Goal: Information Seeking & Learning: Find specific fact

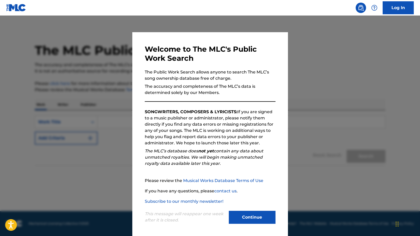
click at [264, 219] on button "Continue" at bounding box center [252, 217] width 47 height 13
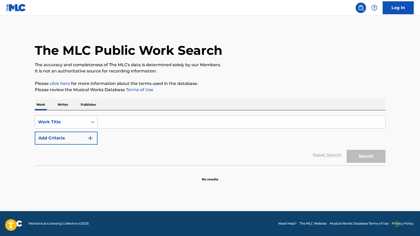
click at [88, 121] on div "Search Form" at bounding box center [92, 121] width 9 height 9
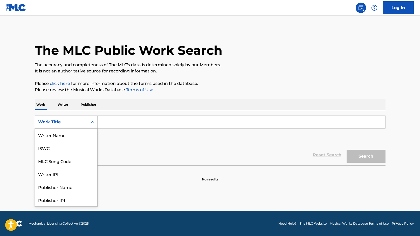
scroll to position [26, 0]
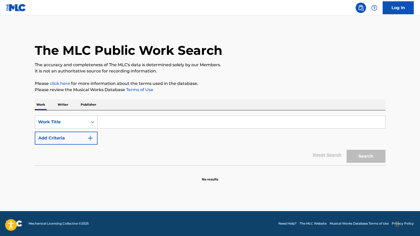
click at [90, 121] on icon "Search Form" at bounding box center [92, 121] width 5 height 5
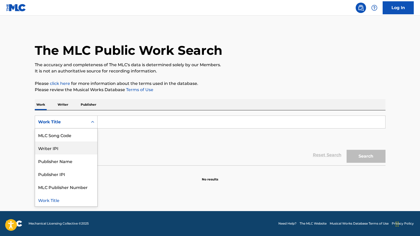
drag, startPoint x: 66, startPoint y: 150, endPoint x: 111, endPoint y: 133, distance: 47.7
click at [66, 150] on div "Writer IPI" at bounding box center [66, 147] width 62 height 13
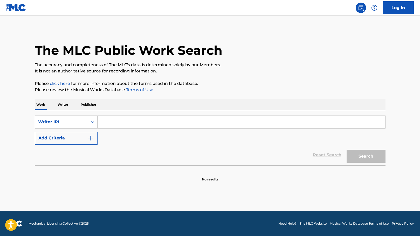
click at [131, 124] on input "Search Form" at bounding box center [242, 122] width 288 height 12
paste input "no registration"
drag, startPoint x: 140, startPoint y: 122, endPoint x: 93, endPoint y: 120, distance: 47.3
click at [98, 120] on input "no registration" at bounding box center [242, 122] width 288 height 12
paste input "1258504743"
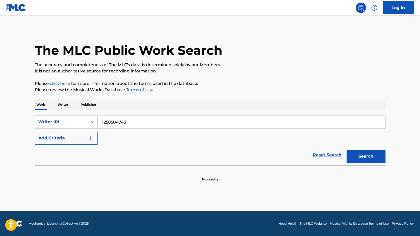
type input "1258504743"
click at [374, 159] on button "Search" at bounding box center [365, 156] width 39 height 13
click at [365, 157] on button "Search" at bounding box center [365, 156] width 39 height 13
click at [136, 124] on input "1258504743" at bounding box center [242, 122] width 288 height 12
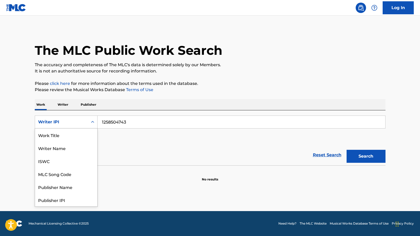
click at [91, 122] on icon "Search Form" at bounding box center [92, 121] width 5 height 5
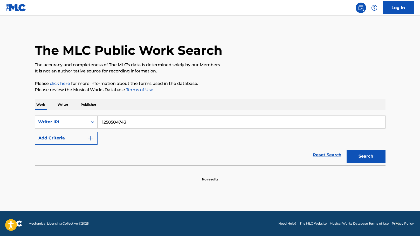
click at [141, 159] on div "Reset Search Search" at bounding box center [210, 154] width 351 height 21
click at [84, 141] on button "Add Criteria" at bounding box center [66, 137] width 63 height 13
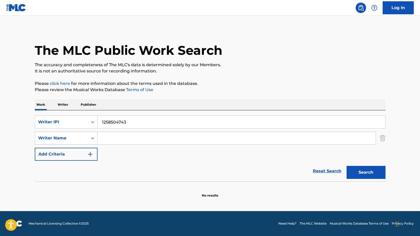
click at [91, 138] on icon "Search Form" at bounding box center [92, 137] width 5 height 5
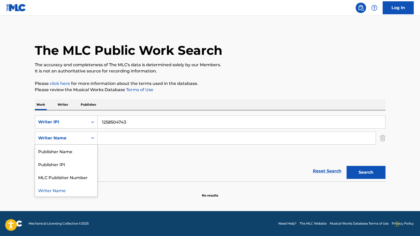
click at [152, 143] on input "Search Form" at bounding box center [237, 138] width 278 height 12
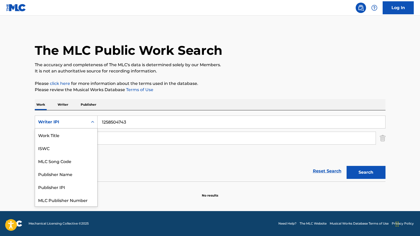
click at [78, 120] on div "Writer IPI" at bounding box center [61, 122] width 47 height 6
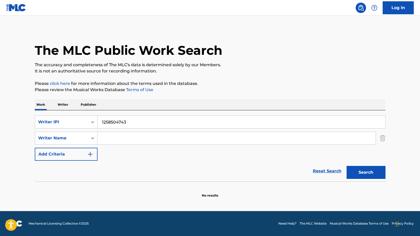
click at [182, 158] on div "SearchWithCriteriab3513e48-11b3-4b82-b430-4242afb67d9c Writer IPI 1258504743 Se…" at bounding box center [210, 137] width 351 height 45
click at [89, 153] on img "Search Form" at bounding box center [90, 154] width 6 height 6
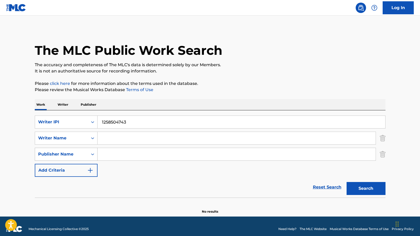
click at [89, 153] on div "Search Form" at bounding box center [92, 153] width 9 height 9
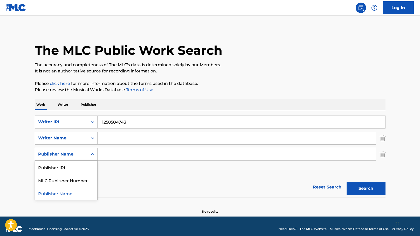
click at [152, 180] on div "Reset Search Search" at bounding box center [210, 187] width 351 height 21
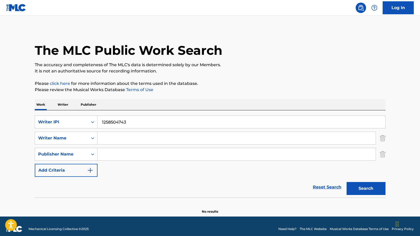
click at [61, 105] on p "Writer" at bounding box center [63, 104] width 14 height 11
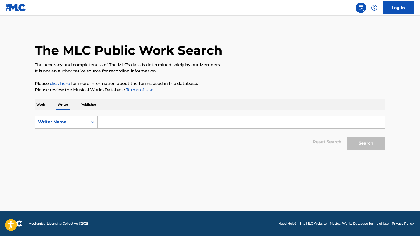
click at [43, 105] on p "Work" at bounding box center [41, 104] width 12 height 11
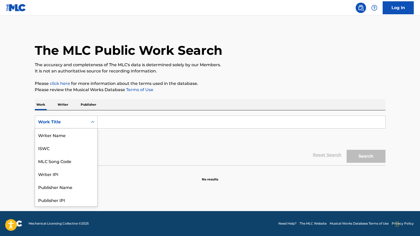
click at [85, 120] on div "Work Title" at bounding box center [61, 122] width 53 height 10
click at [120, 123] on input "Search Form" at bounding box center [242, 122] width 288 height 12
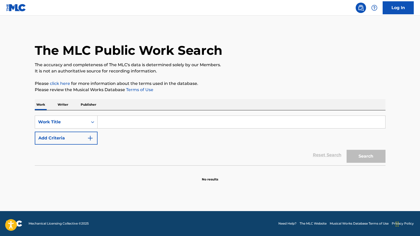
paste input "¿Por Qué La Envidia?"
type input "¿Por Qué La Envidia?"
click at [380, 159] on button "Search" at bounding box center [365, 156] width 39 height 13
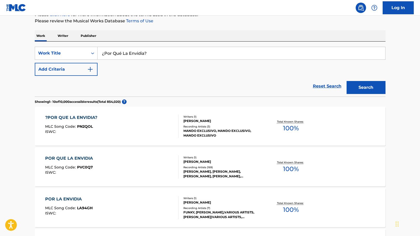
scroll to position [70, 0]
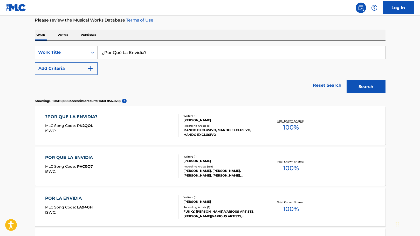
click at [142, 120] on div "?POR QUE LA ENVIDIA? MLC Song Code : PN2QOL ISWC :" at bounding box center [111, 125] width 133 height 23
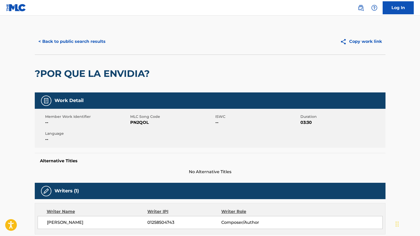
click at [50, 42] on button "< Back to public search results" at bounding box center [72, 41] width 74 height 13
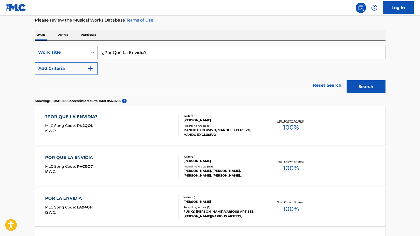
click at [91, 53] on icon "Search Form" at bounding box center [92, 52] width 5 height 5
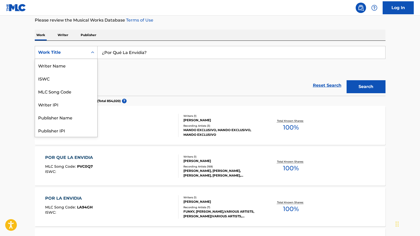
scroll to position [26, 0]
click at [70, 79] on div "Writer IPI" at bounding box center [66, 78] width 62 height 13
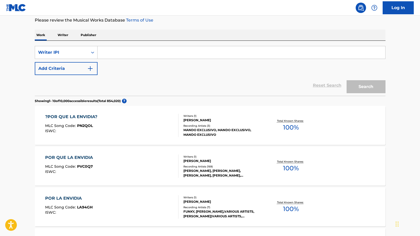
click at [122, 52] on input "Search Form" at bounding box center [242, 52] width 288 height 12
paste input "1258504743"
type input "1258504743"
click at [370, 85] on button "Search" at bounding box center [365, 86] width 39 height 13
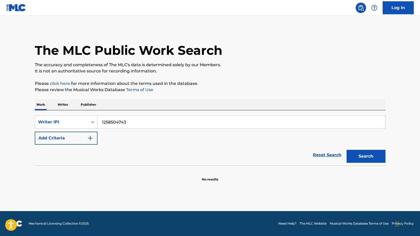
drag, startPoint x: 68, startPoint y: 104, endPoint x: 41, endPoint y: 105, distance: 27.2
click at [67, 104] on p "Writer" at bounding box center [63, 104] width 14 height 11
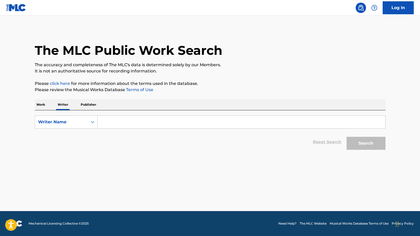
drag, startPoint x: 38, startPoint y: 104, endPoint x: 53, endPoint y: 107, distance: 15.9
click at [38, 104] on p "Work" at bounding box center [41, 104] width 12 height 11
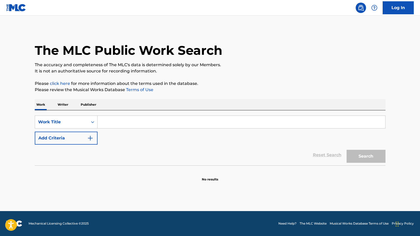
drag, startPoint x: 107, startPoint y: 122, endPoint x: 109, endPoint y: 122, distance: 2.7
click at [107, 122] on input "Search Form" at bounding box center [242, 122] width 288 height 12
paste input "¿Por Qué La Envidia?"
type input "¿Por Qué La Envidia?"
click at [375, 160] on button "Search" at bounding box center [365, 156] width 39 height 13
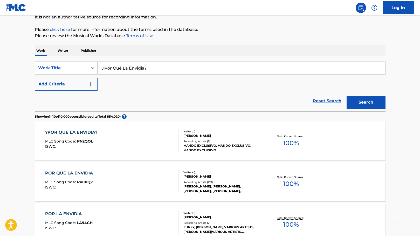
scroll to position [54, 0]
click at [177, 137] on div at bounding box center [176, 140] width 4 height 23
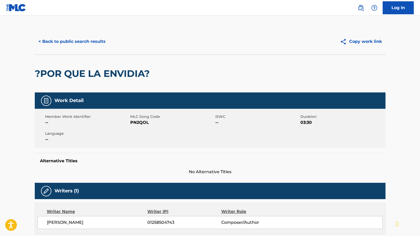
click at [72, 41] on button "< Back to public search results" at bounding box center [72, 41] width 74 height 13
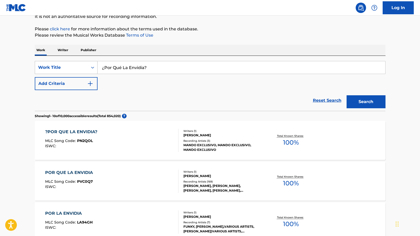
click at [84, 69] on div "Work Title" at bounding box center [61, 67] width 47 height 6
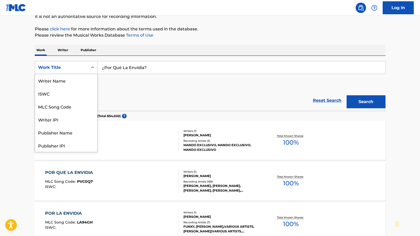
scroll to position [26, 0]
click at [78, 91] on div "Writer IPI" at bounding box center [66, 93] width 62 height 13
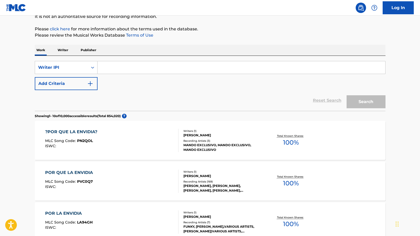
click at [164, 68] on input "Search Form" at bounding box center [242, 67] width 288 height 12
paste input "1258504743"
type input "01258504743"
click at [346, 95] on button "Search" at bounding box center [365, 101] width 39 height 13
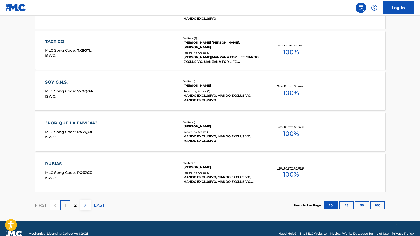
scroll to position [399, 0]
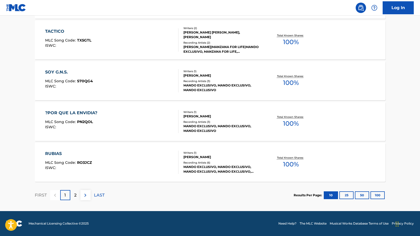
click at [347, 197] on button "25" at bounding box center [346, 195] width 14 height 8
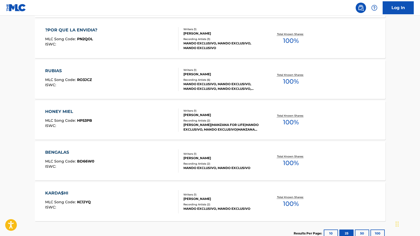
scroll to position [513, 0]
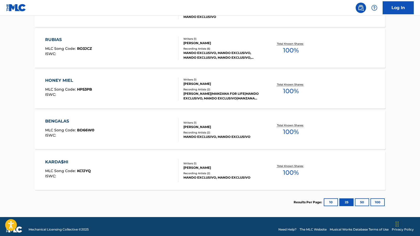
click at [197, 125] on div "[PERSON_NAME]" at bounding box center [222, 126] width 78 height 5
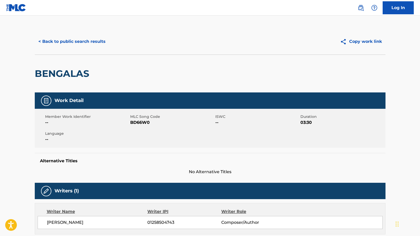
click at [56, 40] on button "< Back to public search results" at bounding box center [72, 41] width 74 height 13
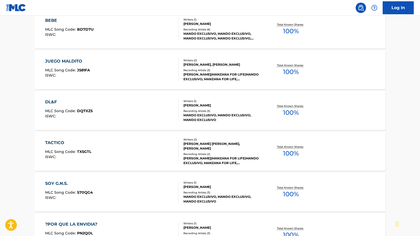
scroll to position [282, 0]
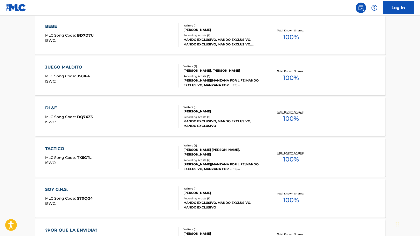
click at [105, 71] on div "JUEGO MALDITO MLC Song Code : J581FA ISWC :" at bounding box center [111, 75] width 133 height 23
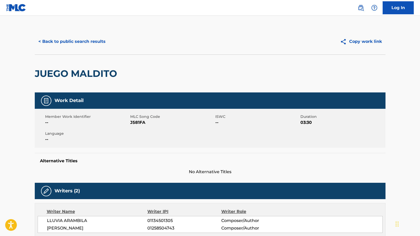
click at [54, 42] on button "< Back to public search results" at bounding box center [72, 41] width 74 height 13
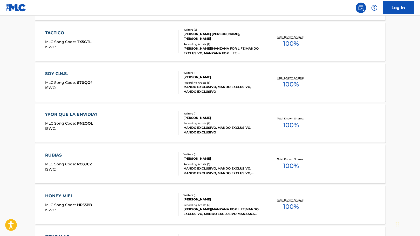
scroll to position [398, 0]
click at [84, 162] on span "RO3JCZ" at bounding box center [84, 163] width 15 height 5
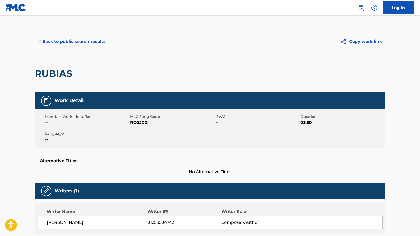
click at [62, 40] on button "< Back to public search results" at bounding box center [72, 41] width 74 height 13
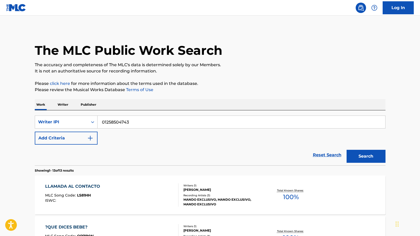
scroll to position [412, 0]
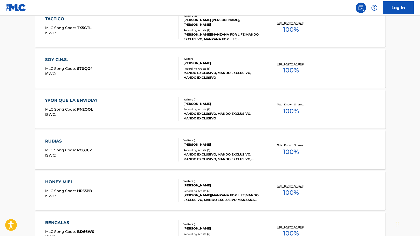
click at [65, 143] on div "RUBIAS" at bounding box center [68, 141] width 47 height 6
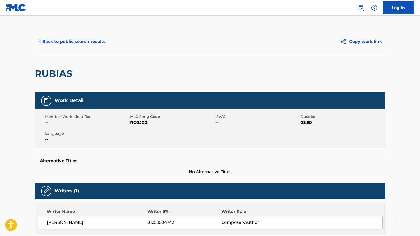
click at [76, 44] on button "< Back to public search results" at bounding box center [72, 41] width 74 height 13
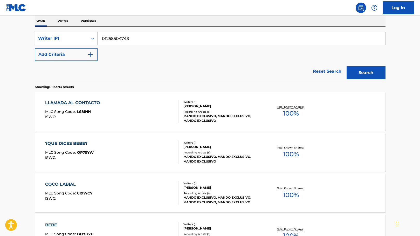
scroll to position [79, 0]
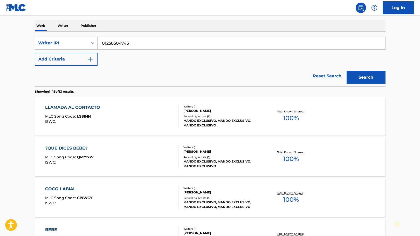
click at [89, 106] on div "LLAMADA AL CONTACTO" at bounding box center [74, 107] width 58 height 6
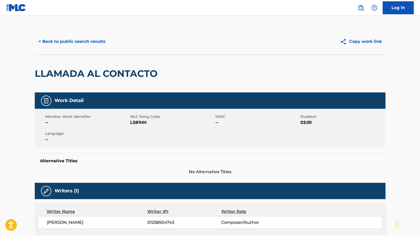
click at [61, 42] on button "< Back to public search results" at bounding box center [72, 41] width 74 height 13
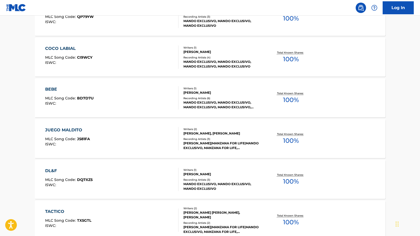
scroll to position [253, 0]
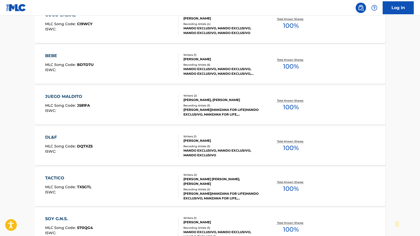
click at [54, 54] on div "BEBE" at bounding box center [69, 56] width 48 height 6
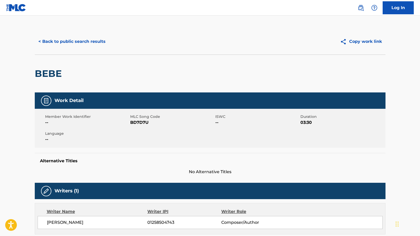
click at [75, 42] on button "< Back to public search results" at bounding box center [72, 41] width 74 height 13
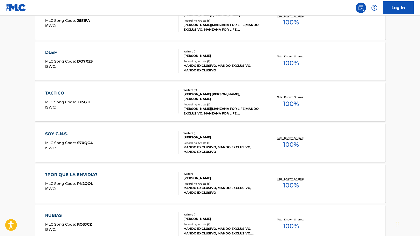
scroll to position [338, 0]
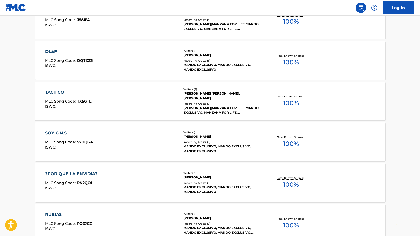
click at [118, 138] on div "SOY G.N.S. MLC Song Code : S70QG4 ISWC :" at bounding box center [111, 141] width 133 height 23
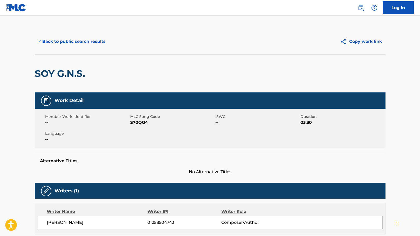
click at [38, 37] on button "< Back to public search results" at bounding box center [72, 41] width 74 height 13
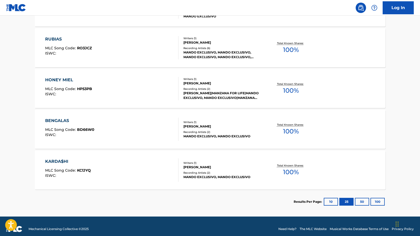
scroll to position [519, 0]
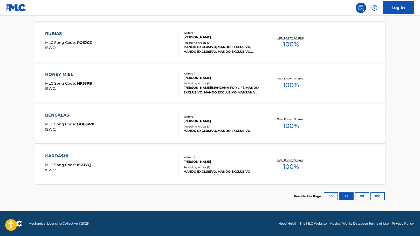
click at [360, 197] on button "50" at bounding box center [362, 196] width 14 height 8
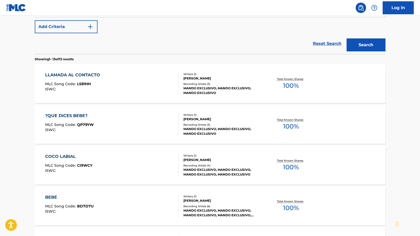
scroll to position [110, 0]
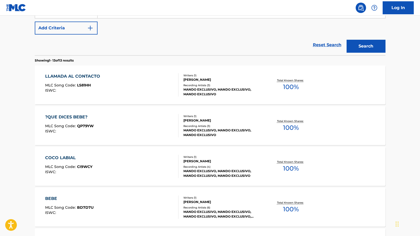
click at [77, 152] on div "[PERSON_NAME] MLC Song Code : CI9WCY ISWC : Writers ( 1 ) [PERSON_NAME] Recordi…" at bounding box center [210, 166] width 351 height 39
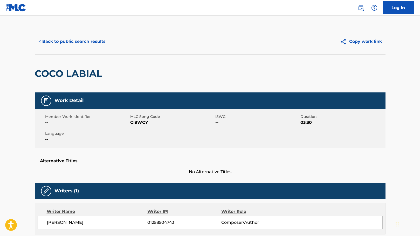
click at [67, 42] on button "< Back to public search results" at bounding box center [72, 41] width 74 height 13
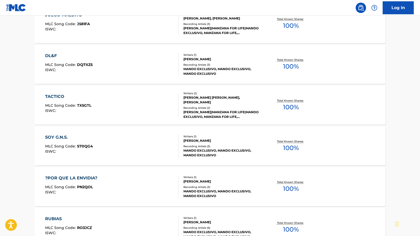
scroll to position [333, 0]
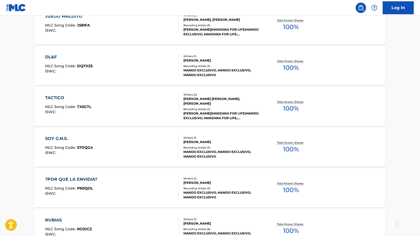
click at [57, 100] on div "TACTICO" at bounding box center [68, 98] width 46 height 6
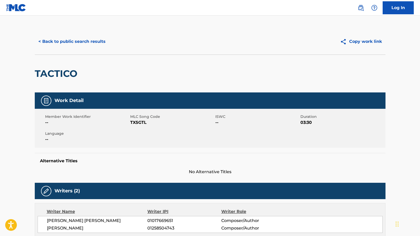
click at [74, 44] on button "< Back to public search results" at bounding box center [72, 41] width 74 height 13
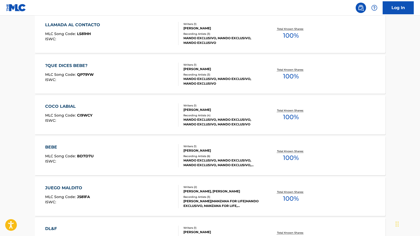
scroll to position [161, 0]
click at [77, 65] on div "?QUE DICES BEBE?" at bounding box center [69, 66] width 48 height 6
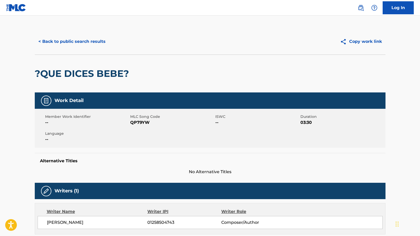
click at [90, 44] on button "< Back to public search results" at bounding box center [72, 41] width 74 height 13
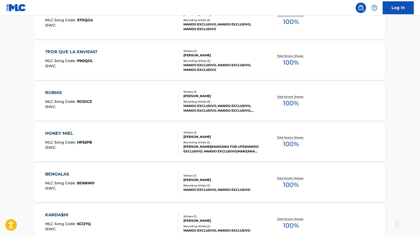
scroll to position [485, 0]
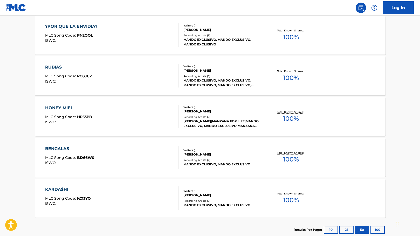
click at [109, 110] on div "HONEY MIEL MLC Song Code : HP53PB ISWC :" at bounding box center [111, 116] width 133 height 23
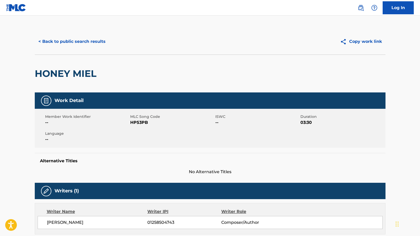
click at [60, 41] on button "< Back to public search results" at bounding box center [72, 41] width 74 height 13
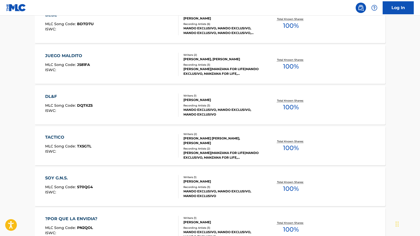
scroll to position [293, 0]
click at [61, 98] on div "DL&F" at bounding box center [68, 97] width 47 height 6
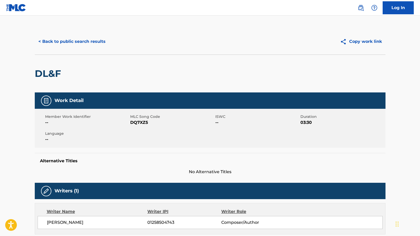
click at [79, 41] on button "< Back to public search results" at bounding box center [72, 41] width 74 height 13
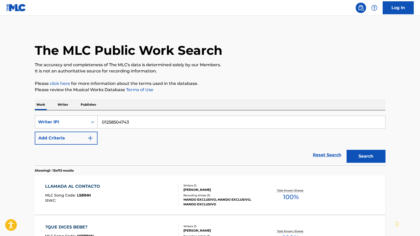
drag, startPoint x: 140, startPoint y: 126, endPoint x: 67, endPoint y: 121, distance: 72.8
click at [68, 121] on div "SearchWithCriteria2b878aac-18f1-4e5a-a6dc-9c38e1ea15b1 Writer IPI 01258504743" at bounding box center [210, 121] width 351 height 13
paste input "362474162"
click at [366, 158] on button "Search" at bounding box center [365, 156] width 39 height 13
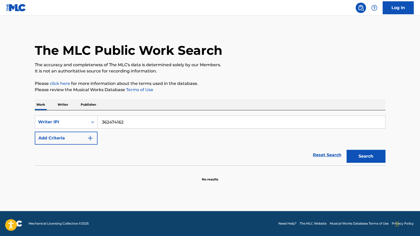
click at [100, 123] on input "362474162" at bounding box center [242, 122] width 288 height 12
click at [370, 159] on button "Search" at bounding box center [365, 156] width 39 height 13
click at [104, 120] on input "0362474162" at bounding box center [242, 122] width 288 height 12
type input "00362474162"
click at [360, 156] on button "Search" at bounding box center [365, 156] width 39 height 13
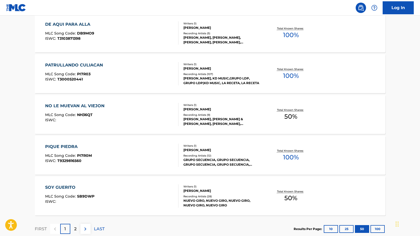
scroll to position [2028, 0]
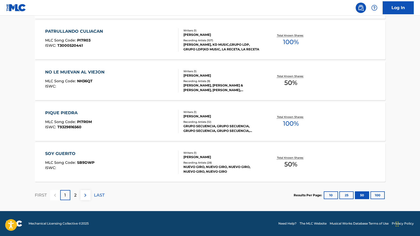
click at [84, 195] on img at bounding box center [85, 195] width 6 height 6
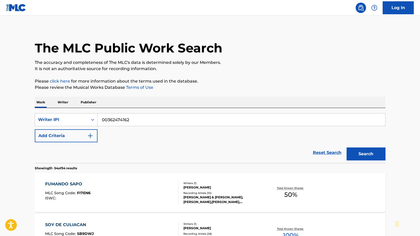
scroll to position [0, 0]
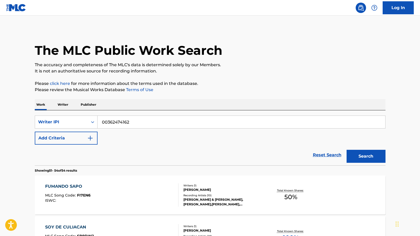
click at [67, 135] on button "Add Criteria" at bounding box center [66, 137] width 63 height 13
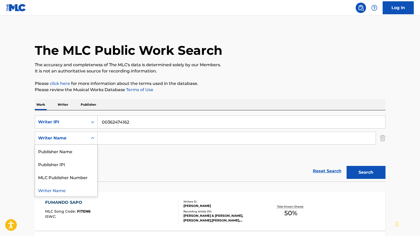
click at [93, 138] on icon "Search Form" at bounding box center [92, 137] width 5 height 5
click at [128, 156] on div "SearchWithCriteria2b878aac-18f1-4e5a-a6dc-9c38e1ea15b1 Writer IPI 00362474162 S…" at bounding box center [210, 137] width 351 height 45
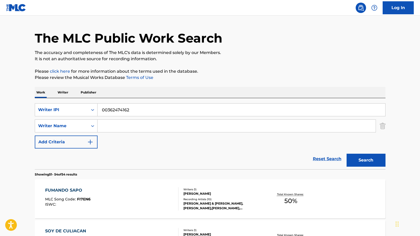
scroll to position [11, 0]
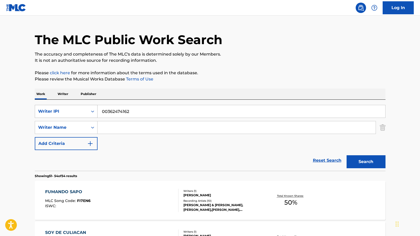
click at [86, 113] on div "Writer IPI" at bounding box center [61, 111] width 53 height 10
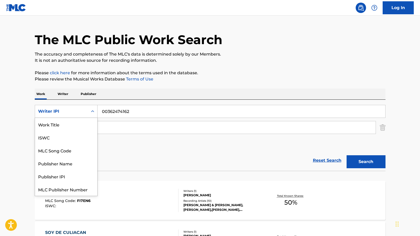
scroll to position [13, 0]
click at [69, 124] on div "ISWC" at bounding box center [66, 124] width 62 height 13
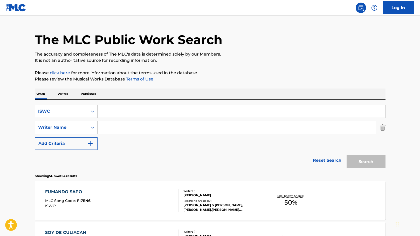
click at [126, 112] on input "Search Form" at bounding box center [242, 111] width 288 height 12
paste input "T-330.078.695-8"
click at [367, 160] on button "Search" at bounding box center [365, 161] width 39 height 13
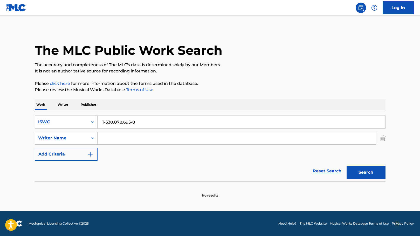
click at [363, 172] on button "Search" at bounding box center [365, 172] width 39 height 13
click at [131, 123] on input "T-330.078.695-8" at bounding box center [242, 122] width 288 height 12
type input "T3300786958"
click at [367, 175] on button "Search" at bounding box center [365, 172] width 39 height 13
click at [128, 137] on input "Search Form" at bounding box center [237, 138] width 278 height 12
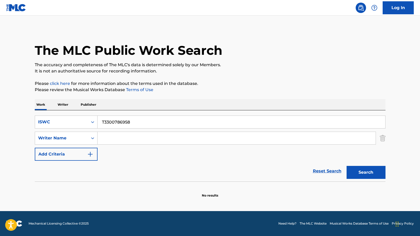
paste input "[PERSON_NAME]"
type input "[PERSON_NAME]"
drag, startPoint x: 140, startPoint y: 121, endPoint x: 41, endPoint y: 121, distance: 99.1
click at [47, 122] on div "SearchWithCriteria804bba83-af08-4ffc-b404-785da58f36a5 ISWC T3300786958" at bounding box center [210, 121] width 351 height 13
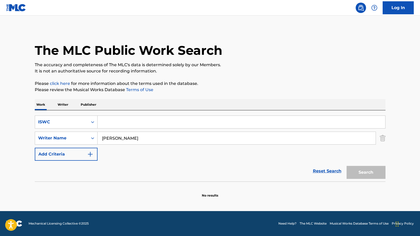
drag, startPoint x: 369, startPoint y: 176, endPoint x: 357, endPoint y: 173, distance: 13.0
click at [365, 175] on div "Search" at bounding box center [364, 171] width 41 height 21
click at [174, 138] on input "[PERSON_NAME]" at bounding box center [237, 138] width 278 height 12
click at [92, 122] on icon "Search Form" at bounding box center [92, 122] width 3 height 2
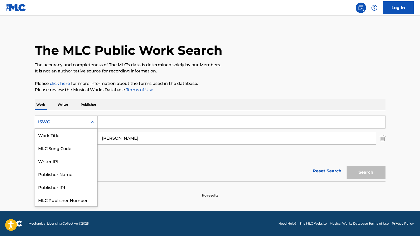
scroll to position [13, 0]
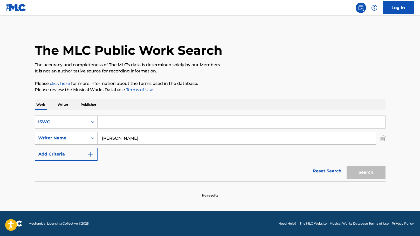
drag, startPoint x: 261, startPoint y: 174, endPoint x: 147, endPoint y: 122, distance: 125.1
click at [254, 169] on div "Reset Search Search" at bounding box center [210, 171] width 351 height 21
click at [61, 102] on p "Writer" at bounding box center [63, 104] width 14 height 11
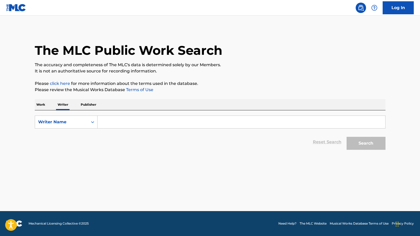
click at [127, 127] on input "Search Form" at bounding box center [242, 122] width 288 height 12
paste input "[PERSON_NAME]"
type input "[PERSON_NAME]"
click at [366, 141] on button "Search" at bounding box center [365, 143] width 39 height 13
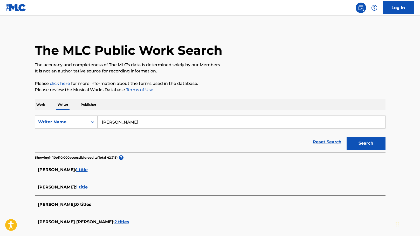
click at [62, 105] on p "Writer" at bounding box center [63, 104] width 14 height 11
drag, startPoint x: 40, startPoint y: 104, endPoint x: 44, endPoint y: 104, distance: 3.4
click at [40, 104] on p "Work" at bounding box center [41, 104] width 12 height 11
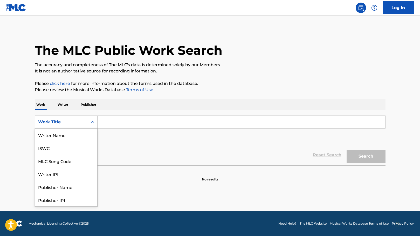
click at [85, 124] on div "Work Title" at bounding box center [61, 122] width 53 height 10
drag, startPoint x: 73, startPoint y: 149, endPoint x: 69, endPoint y: 148, distance: 4.7
click at [73, 149] on div "Writer IPI" at bounding box center [66, 147] width 62 height 13
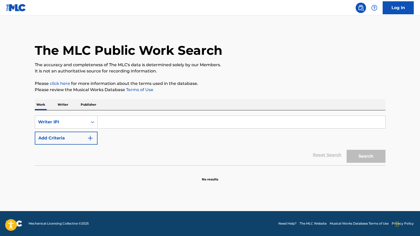
click at [143, 123] on input "Search Form" at bounding box center [242, 122] width 288 height 12
paste input "362474162"
click at [376, 155] on button "Search" at bounding box center [365, 156] width 39 height 13
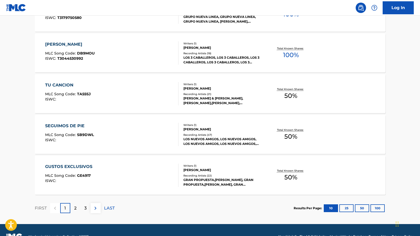
scroll to position [399, 0]
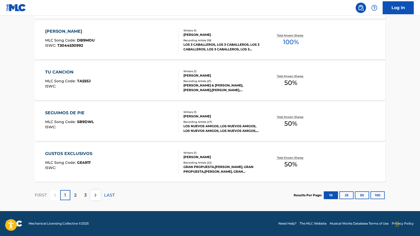
click at [375, 196] on button "100" at bounding box center [377, 195] width 14 height 8
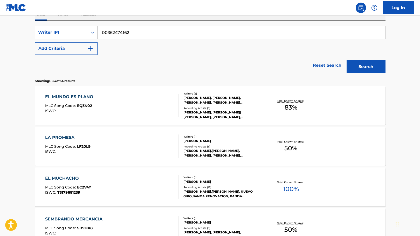
scroll to position [0, 0]
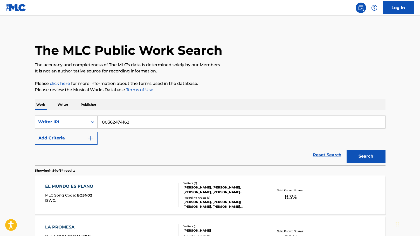
drag, startPoint x: 136, startPoint y: 120, endPoint x: 131, endPoint y: 122, distance: 5.3
click at [134, 121] on input "00362474162" at bounding box center [242, 122] width 288 height 12
drag, startPoint x: 130, startPoint y: 122, endPoint x: 107, endPoint y: 123, distance: 23.6
click at [107, 123] on input "00362474162" at bounding box center [242, 122] width 288 height 12
paste input "72727053"
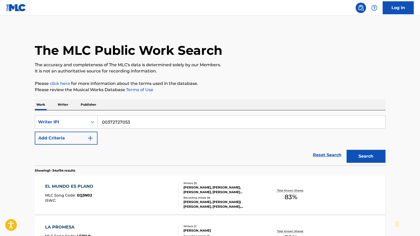
drag, startPoint x: 369, startPoint y: 156, endPoint x: 303, endPoint y: 95, distance: 89.6
click at [368, 155] on button "Search" at bounding box center [365, 156] width 39 height 13
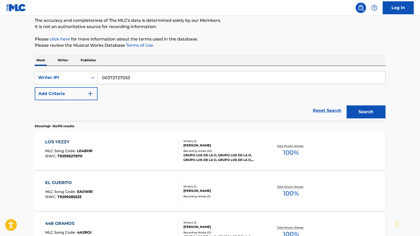
scroll to position [42, 0]
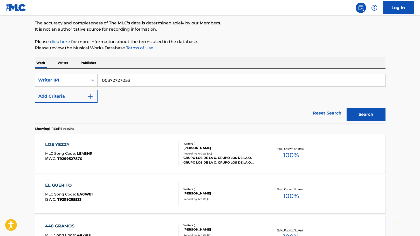
click at [135, 79] on input "00372727053" at bounding box center [242, 80] width 288 height 12
drag, startPoint x: 131, startPoint y: 80, endPoint x: 107, endPoint y: 81, distance: 24.1
click at [107, 81] on input "00372727053" at bounding box center [242, 80] width 288 height 12
paste input "62474162"
type input "00362474162"
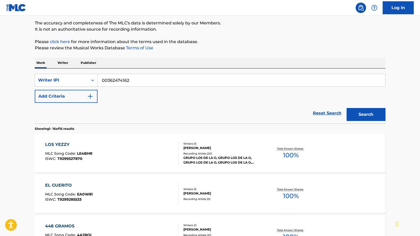
click at [378, 117] on button "Search" at bounding box center [365, 114] width 39 height 13
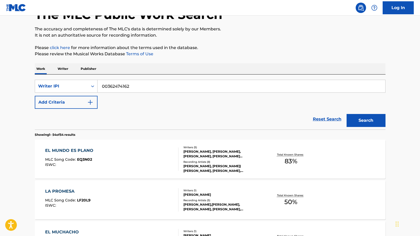
scroll to position [35, 0]
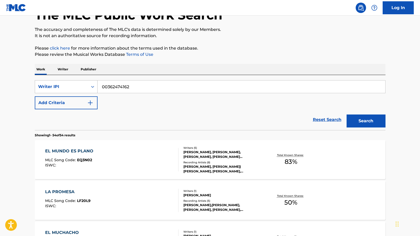
click at [91, 88] on icon "Search Form" at bounding box center [92, 86] width 5 height 5
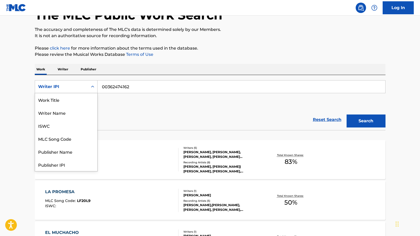
scroll to position [26, 0]
drag, startPoint x: 198, startPoint y: 118, endPoint x: 189, endPoint y: 112, distance: 11.2
click at [195, 116] on div "Reset Search Search" at bounding box center [210, 119] width 351 height 21
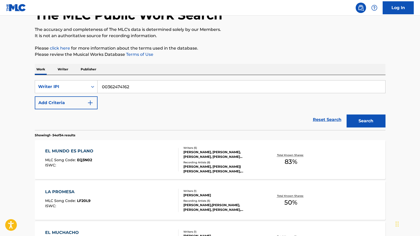
drag, startPoint x: 63, startPoint y: 69, endPoint x: 46, endPoint y: 66, distance: 17.4
click at [62, 68] on p "Writer" at bounding box center [63, 69] width 14 height 11
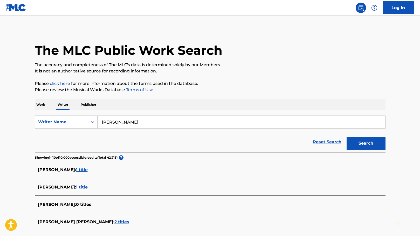
click at [41, 103] on p "Work" at bounding box center [41, 104] width 12 height 11
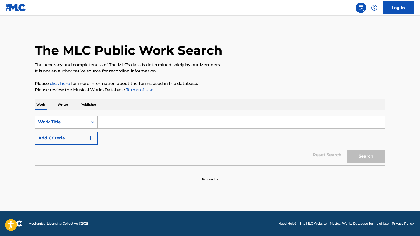
click at [95, 121] on div "Search Form" at bounding box center [92, 121] width 9 height 9
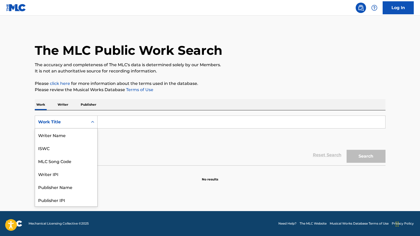
scroll to position [26, 0]
click at [61, 103] on p "Writer" at bounding box center [63, 104] width 14 height 11
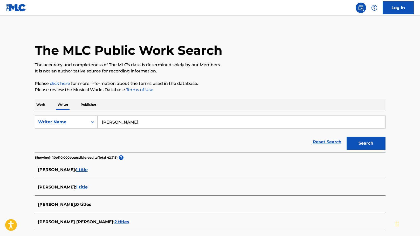
drag, startPoint x: 179, startPoint y: 123, endPoint x: 6, endPoint y: 107, distance: 173.2
click at [6, 107] on main "The MLC Public Work Search The accuracy and completeness of The MLC's data is d…" at bounding box center [210, 194] width 420 height 357
paste input "[PERSON_NAME] [PERSON_NAME]"
type input "[PERSON_NAME] [PERSON_NAME]"
click at [364, 143] on button "Search" at bounding box center [365, 143] width 39 height 13
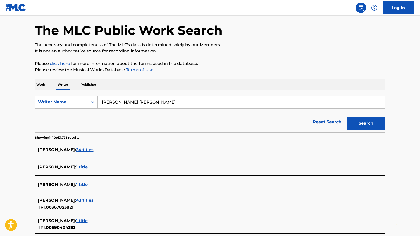
scroll to position [22, 0]
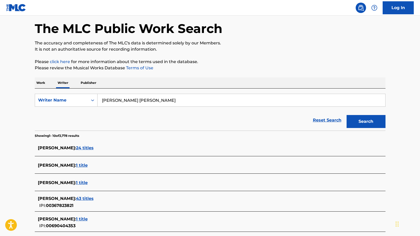
click at [41, 84] on p "Work" at bounding box center [41, 82] width 12 height 11
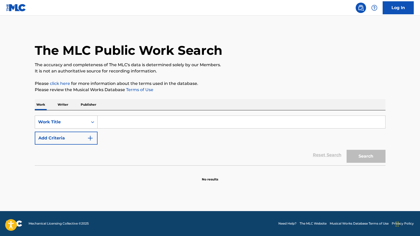
click at [89, 120] on div "Search Form" at bounding box center [92, 121] width 9 height 9
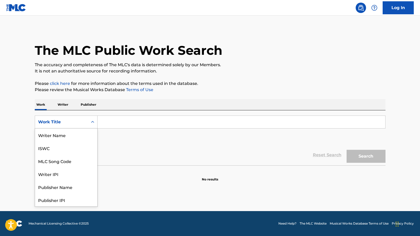
scroll to position [26, 0]
click at [70, 149] on div "Writer IPI" at bounding box center [66, 147] width 62 height 13
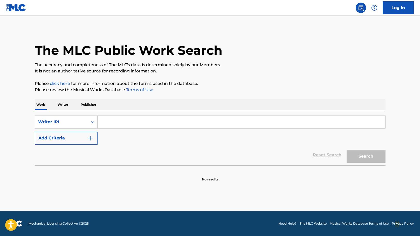
click at [139, 121] on input "Search Form" at bounding box center [242, 122] width 288 height 12
paste input "367823821"
type input "00367823821"
click at [364, 157] on button "Search" at bounding box center [365, 156] width 39 height 13
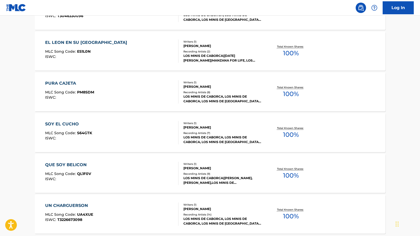
scroll to position [399, 0]
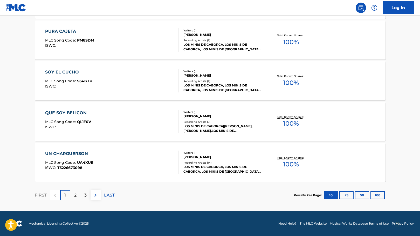
click at [359, 194] on button "50" at bounding box center [362, 195] width 14 height 8
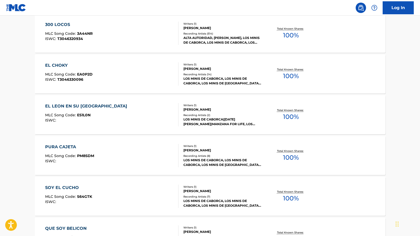
scroll to position [292, 0]
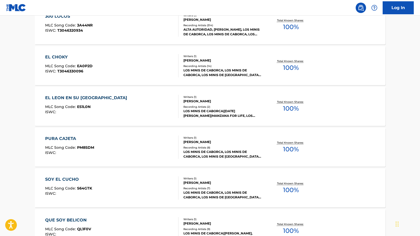
click at [80, 96] on div "EL LEON EN SU [GEOGRAPHIC_DATA]" at bounding box center [87, 98] width 85 height 6
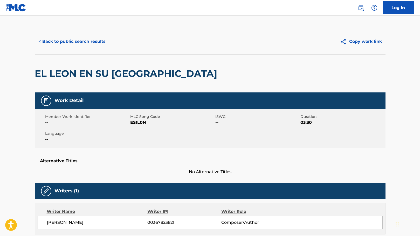
click at [64, 42] on button "< Back to public search results" at bounding box center [72, 41] width 74 height 13
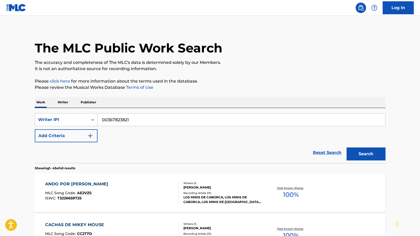
scroll to position [3, 0]
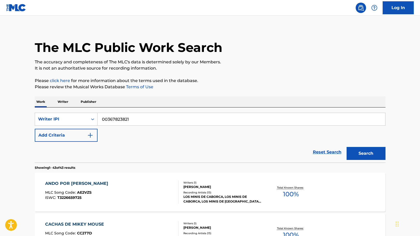
drag, startPoint x: 135, startPoint y: 125, endPoint x: 108, endPoint y: 120, distance: 26.9
click at [108, 120] on input "00367823821" at bounding box center [242, 119] width 288 height 12
paste input "72727053"
type input "00372727053"
click at [372, 153] on button "Search" at bounding box center [365, 153] width 39 height 13
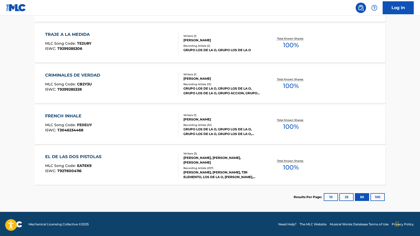
scroll to position [641, 0]
